Goal: Task Accomplishment & Management: Use online tool/utility

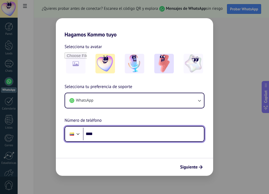
click at [121, 134] on input "****" at bounding box center [143, 133] width 121 height 12
type input "**********"
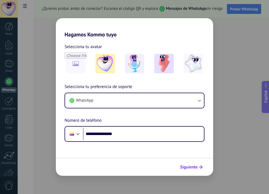
click at [192, 168] on span "Siguiente" at bounding box center [189, 167] width 18 height 4
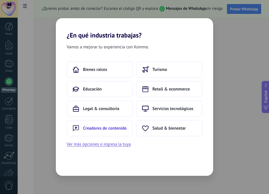
click at [106, 132] on button "Creadores de contenido" at bounding box center [100, 128] width 66 height 16
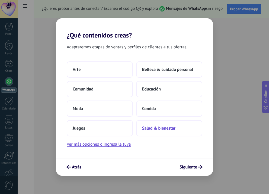
click at [169, 130] on span "Salud & bienestar" at bounding box center [158, 127] width 33 height 5
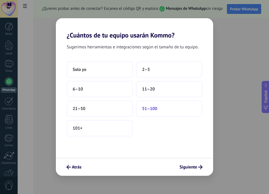
click at [150, 113] on button "51–100" at bounding box center [169, 108] width 66 height 16
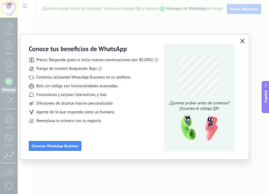
click at [243, 40] on use "button" at bounding box center [242, 41] width 4 height 4
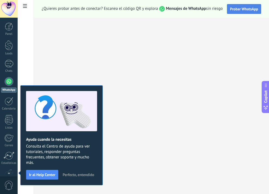
click at [254, 8] on span "Probar WhatsApp" at bounding box center [244, 9] width 28 height 5
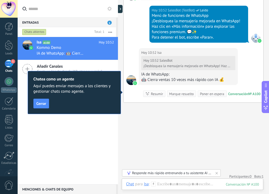
scroll to position [412, 0]
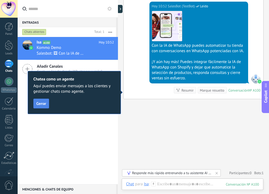
click at [43, 104] on span "Cerrar" at bounding box center [41, 103] width 10 height 4
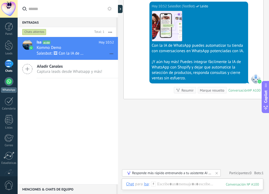
click at [10, 82] on div at bounding box center [9, 81] width 9 height 9
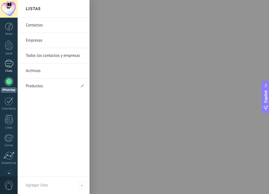
click at [9, 61] on div "1" at bounding box center [9, 64] width 9 height 8
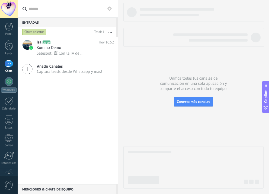
click at [29, 69] on icon at bounding box center [27, 69] width 10 height 10
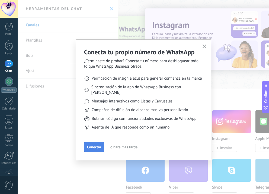
click at [95, 145] on span "Conectar" at bounding box center [94, 147] width 14 height 4
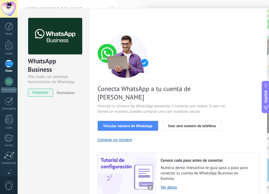
click at [9, 64] on div "1" at bounding box center [9, 64] width 9 height 8
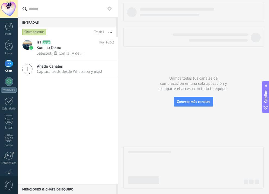
click at [64, 190] on div "Menciones & Chats de equipo 0" at bounding box center [67, 189] width 98 height 10
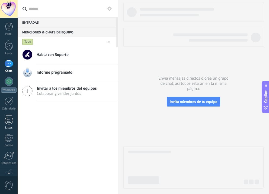
click at [11, 120] on div at bounding box center [9, 119] width 8 height 9
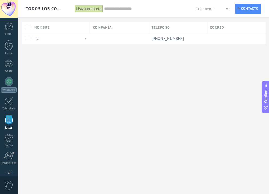
scroll to position [14, 0]
